Goal: Use online tool/utility: Utilize a website feature to perform a specific function

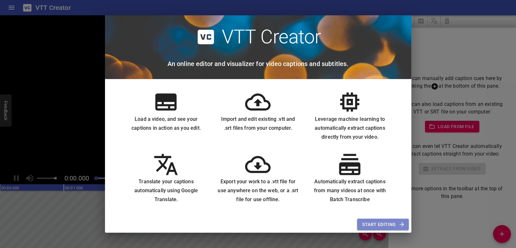
click at [385, 221] on span "Start Editing" at bounding box center [382, 225] width 41 height 8
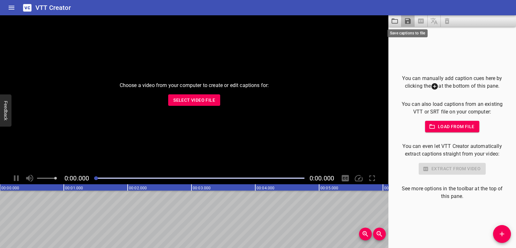
click at [408, 23] on icon "Save captions to file" at bounding box center [408, 21] width 8 height 8
click at [454, 51] on div at bounding box center [258, 124] width 516 height 248
click at [208, 95] on button "Select Video File" at bounding box center [194, 100] width 52 height 12
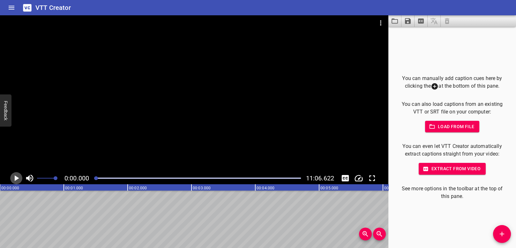
click at [17, 180] on icon "Play/Pause" at bounding box center [16, 178] width 10 height 10
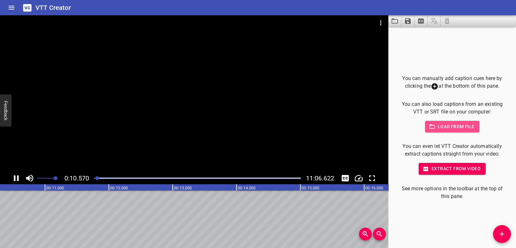
click at [443, 126] on span "Load from file" at bounding box center [452, 127] width 44 height 8
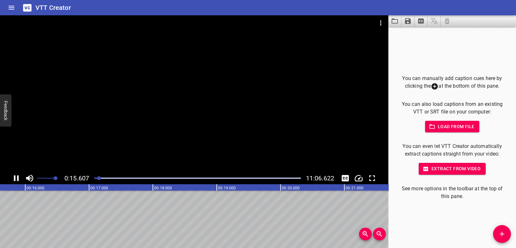
click at [442, 166] on span "Extract from video" at bounding box center [451, 169] width 57 height 8
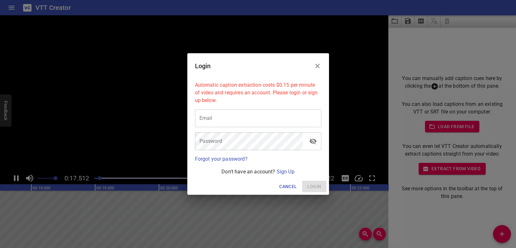
click at [309, 67] on div "Login" at bounding box center [258, 66] width 142 height 26
click at [315, 66] on icon "Close" at bounding box center [317, 66] width 8 height 8
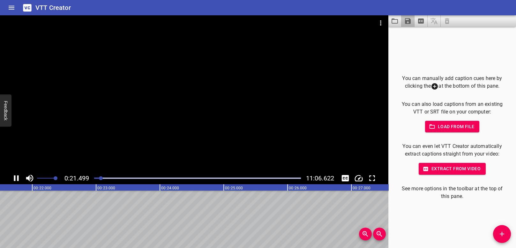
click at [406, 18] on icon "Save captions to file" at bounding box center [408, 21] width 6 height 6
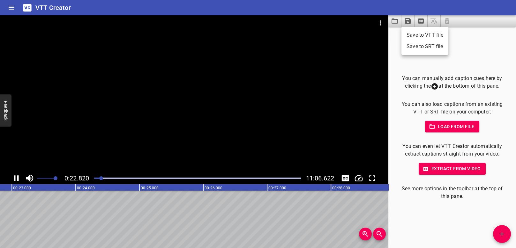
click at [416, 29] on li "Save to VTT file" at bounding box center [424, 34] width 47 height 11
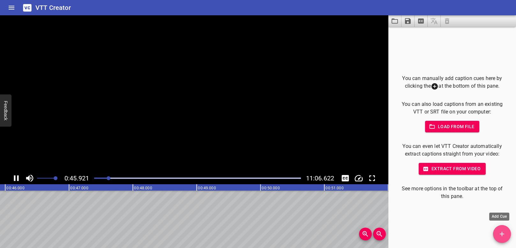
click at [503, 232] on icon "Add Cue" at bounding box center [502, 234] width 8 height 8
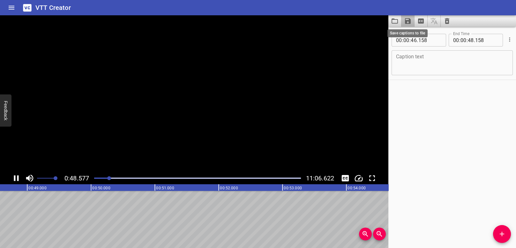
click at [404, 20] on icon "Save captions to file" at bounding box center [408, 21] width 8 height 8
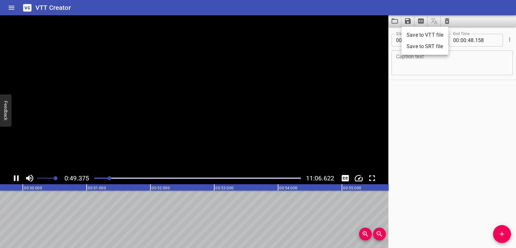
click at [395, 21] on div at bounding box center [258, 124] width 516 height 248
drag, startPoint x: 395, startPoint y: 21, endPoint x: 436, endPoint y: 70, distance: 63.7
click at [436, 70] on textarea at bounding box center [452, 63] width 112 height 18
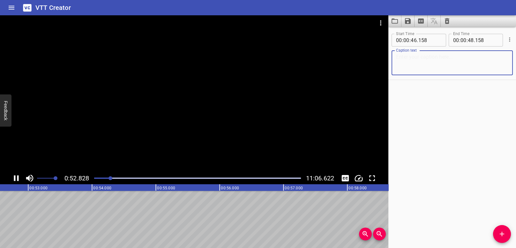
scroll to position [0, 3369]
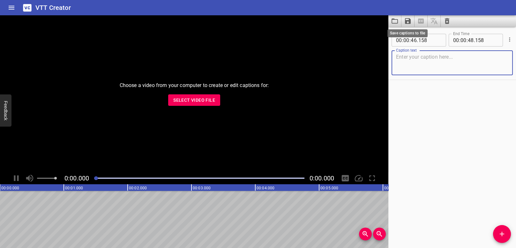
click at [412, 20] on button "Save captions to file" at bounding box center [407, 20] width 13 height 11
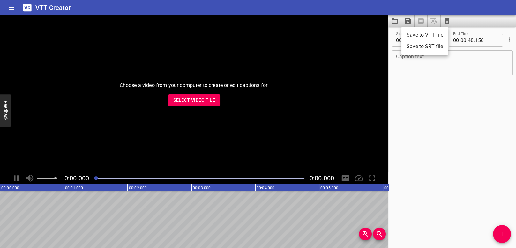
click at [466, 69] on div at bounding box center [258, 124] width 516 height 248
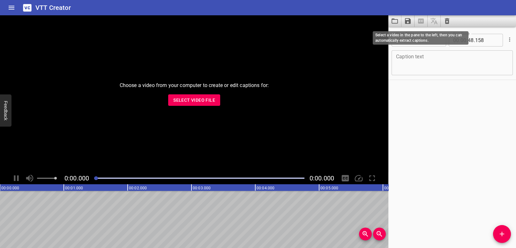
click at [421, 21] on span at bounding box center [420, 20] width 13 height 11
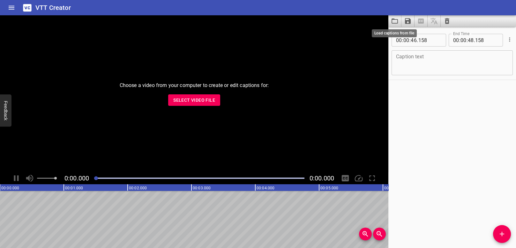
click at [392, 24] on icon "Load captions from file" at bounding box center [395, 21] width 8 height 8
click at [8, 7] on icon "Home" at bounding box center [12, 8] width 8 height 8
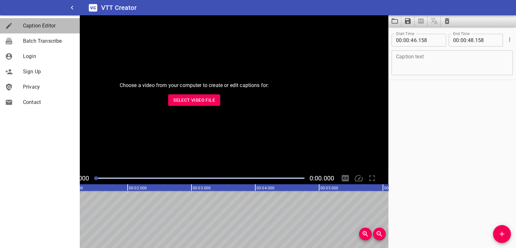
click at [48, 26] on span "Caption Editor" at bounding box center [49, 26] width 52 height 8
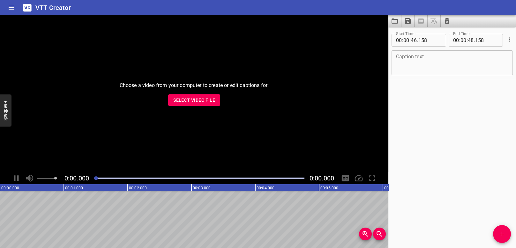
click at [487, 49] on div "Caption text Caption text" at bounding box center [451, 62] width 121 height 29
click at [486, 56] on textarea at bounding box center [452, 63] width 112 height 18
click at [498, 229] on button "Add Cue" at bounding box center [502, 234] width 18 height 18
